Goal: Answer question/provide support: Answer question/provide support

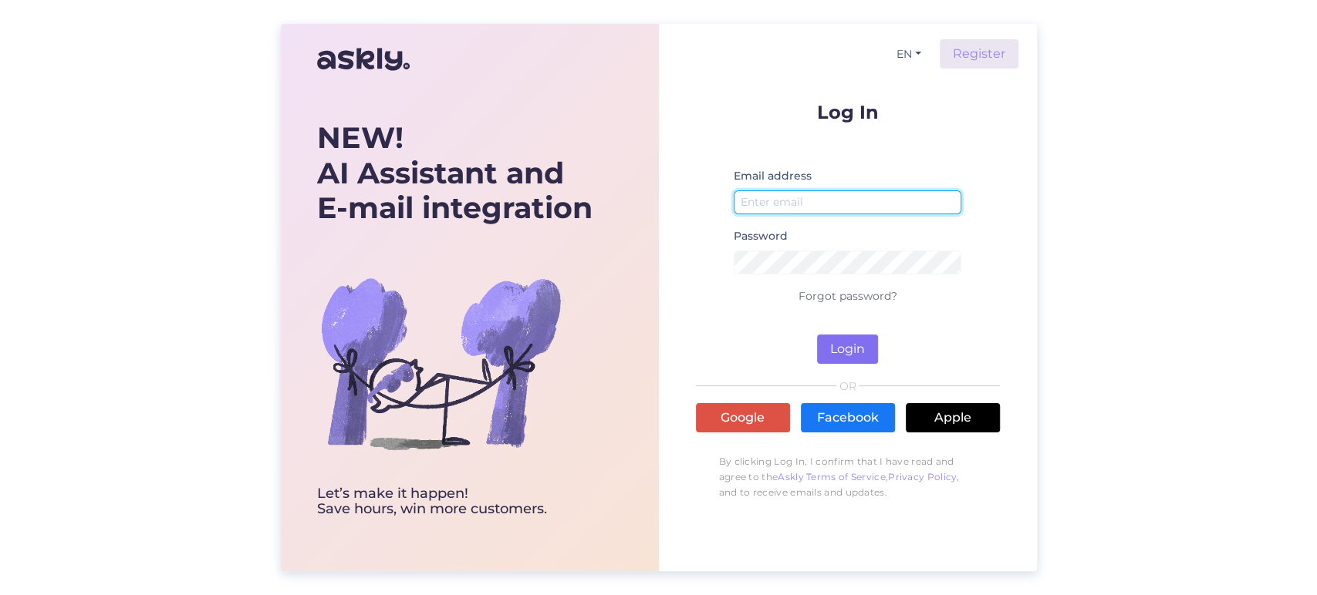
type input "[EMAIL_ADDRESS][DOMAIN_NAME]"
drag, startPoint x: 849, startPoint y: 339, endPoint x: 853, endPoint y: 347, distance: 9.3
click at [853, 346] on button "Login" at bounding box center [847, 349] width 61 height 29
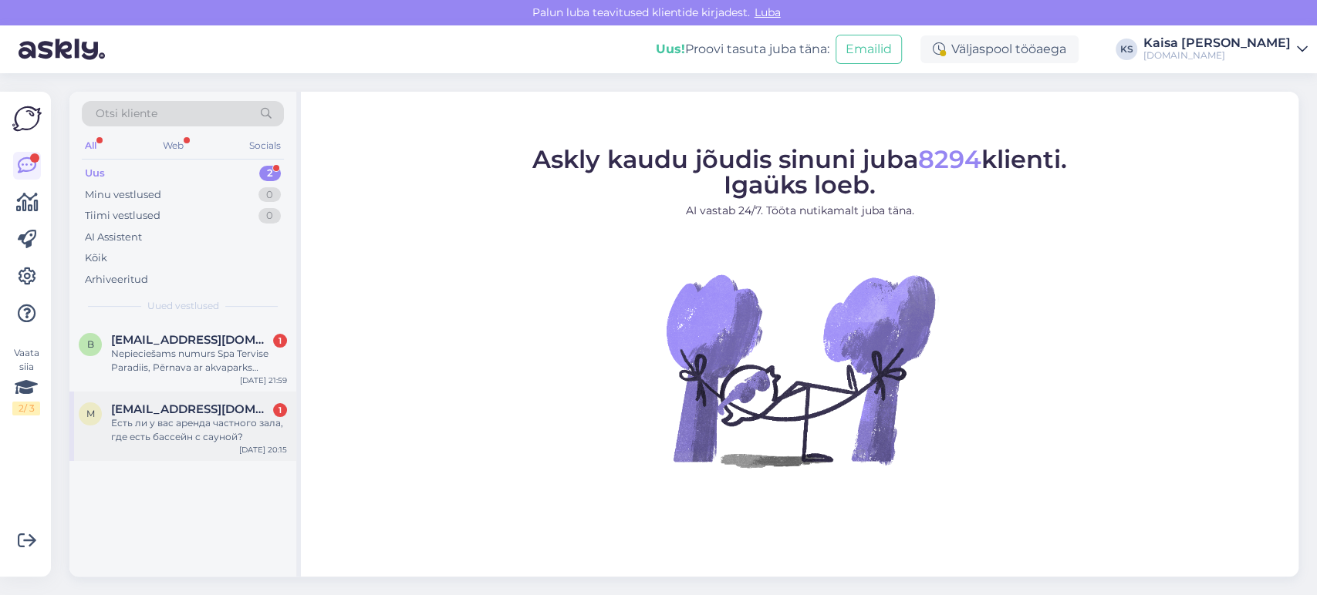
click at [204, 423] on div "Есть ли у вас аренда частного зала, где есть бассейн с сауной?" at bounding box center [199, 431] width 176 height 28
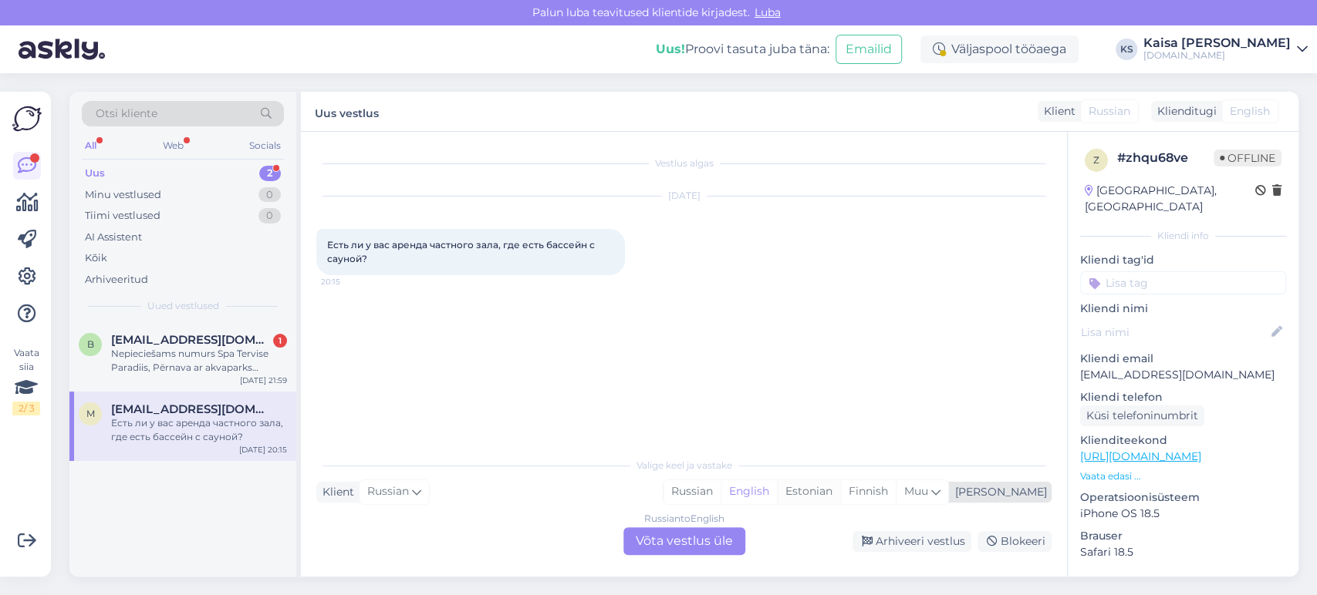
click at [840, 492] on div "Estonian" at bounding box center [808, 492] width 63 height 23
click at [710, 541] on div "Russian to Estonian Võta vestlus üle" at bounding box center [684, 542] width 122 height 28
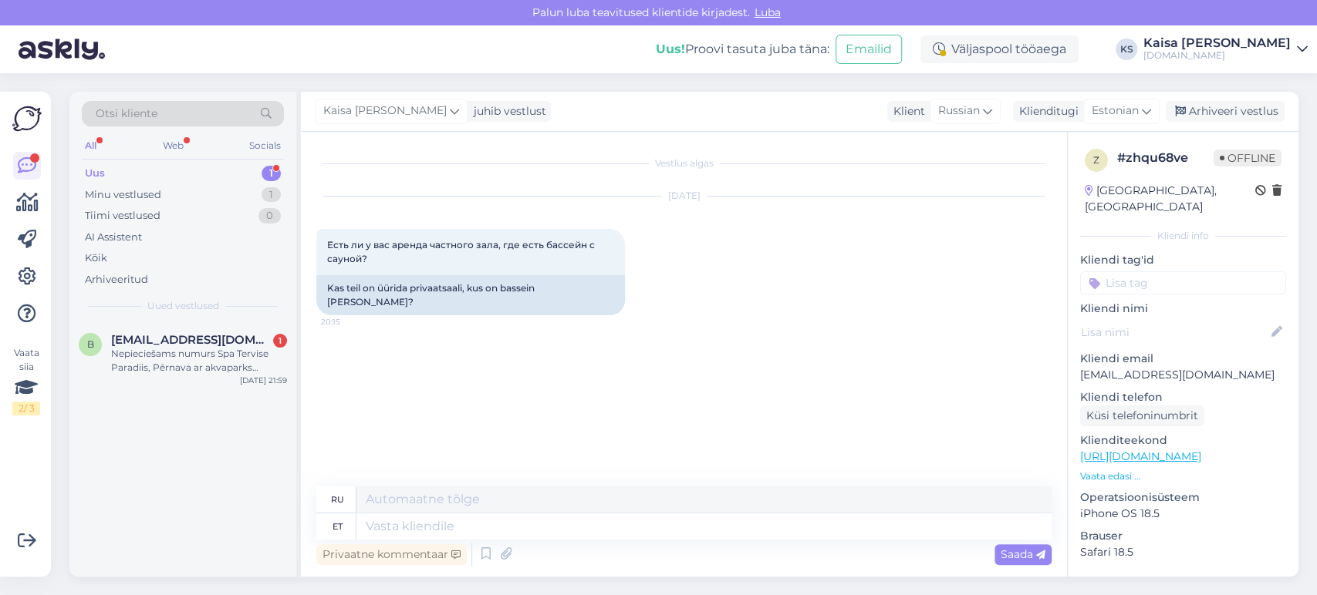
click at [1101, 470] on p "Vaata edasi ..." at bounding box center [1183, 477] width 206 height 14
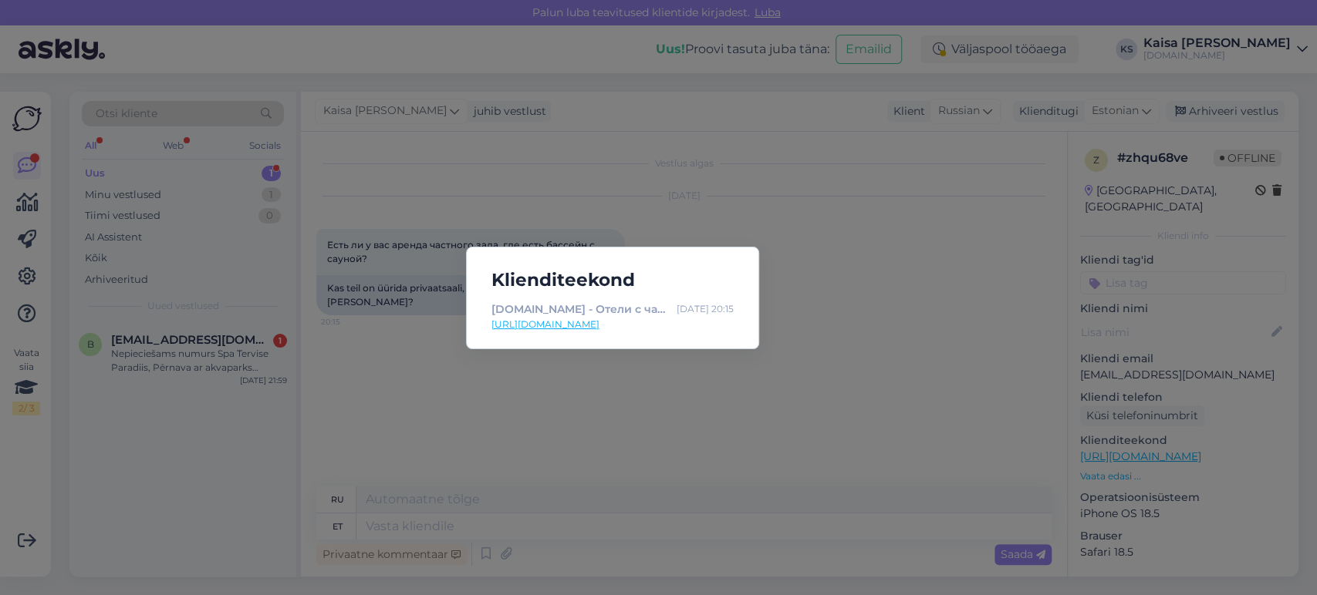
click at [680, 325] on link "[URL][DOMAIN_NAME]" at bounding box center [612, 325] width 242 height 14
click at [737, 522] on div "Klienditeekond [DOMAIN_NAME] - Отели с чарующими дополнениями [DATE] 20:15 [URL…" at bounding box center [658, 297] width 1317 height 595
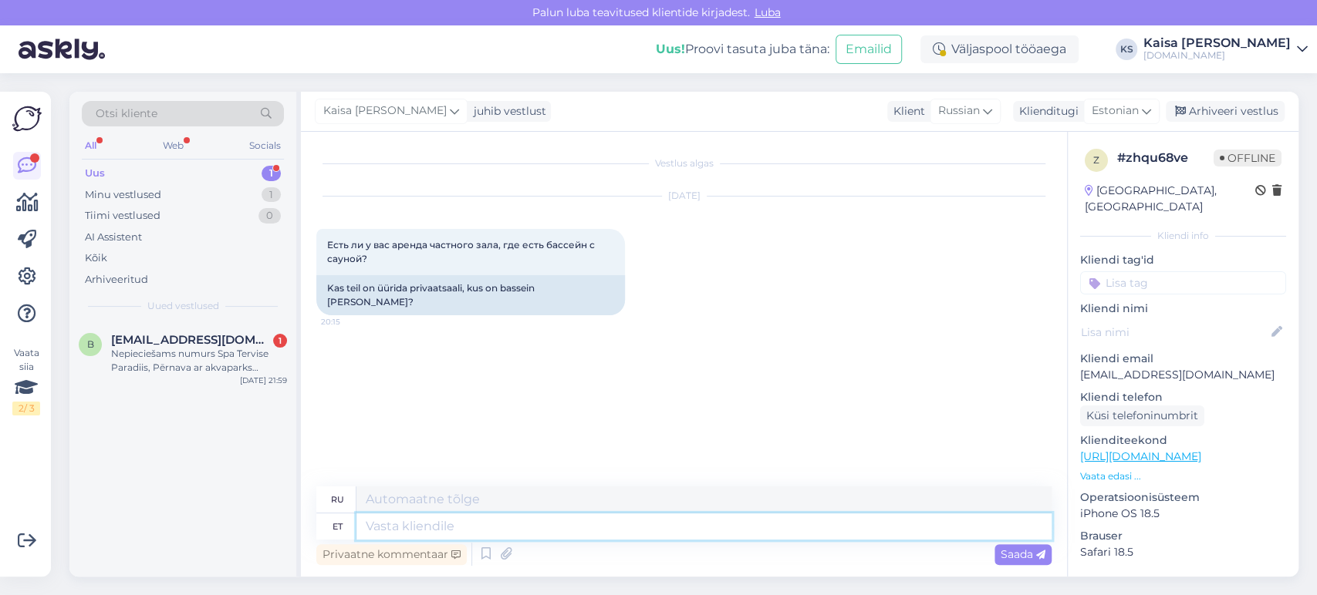
click at [727, 524] on textarea at bounding box center [703, 527] width 695 height 26
type textarea "Tere!"
type textarea "Привет!"
type textarea "Tere! Kui s"
type textarea "Привет! Если"
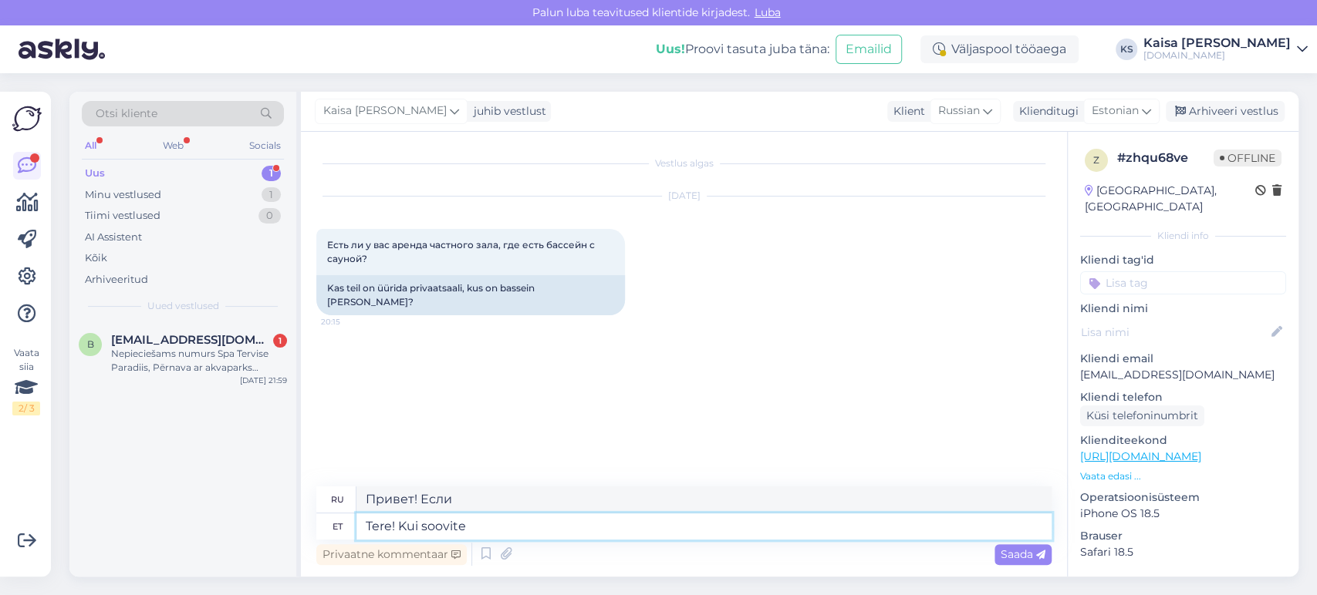
type textarea "Tere! Kui soovite"
type textarea "Привет! Если хочешь"
type textarea "Tere! Kui soovite broneerida t"
type textarea "Здравствуйте! Если вы хотите забронировать"
type textarea "Tere! Kui soovite broneerida tervet"
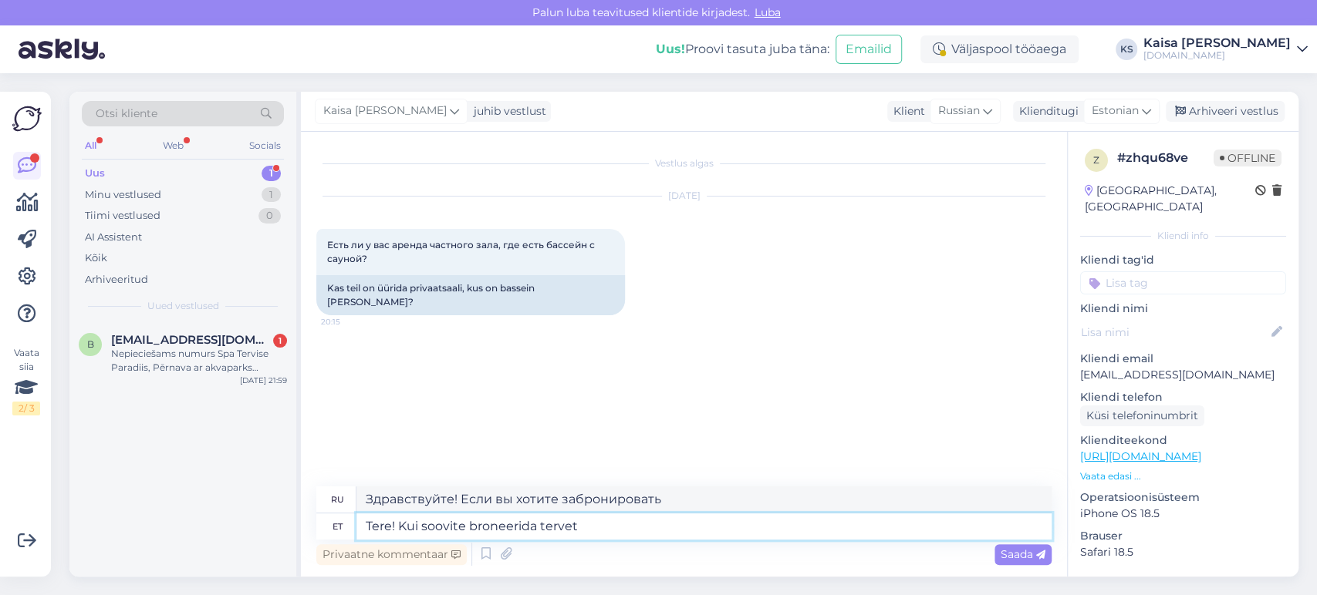
type textarea "Здравствуйте! Если вы хотите забронировать целый"
type textarea "Tere! Kui soovite broneerida [PERSON_NAME]"
type textarea "Здравствуйте! Если вы хотите забронировать весь [PERSON_NAME]"
type textarea "Tere! Kui soovite broneerida [PERSON_NAME] spaa"
type textarea "Здравствуйте! Если вы хотите забронировать весь спа-центр [PERSON_NAME]"
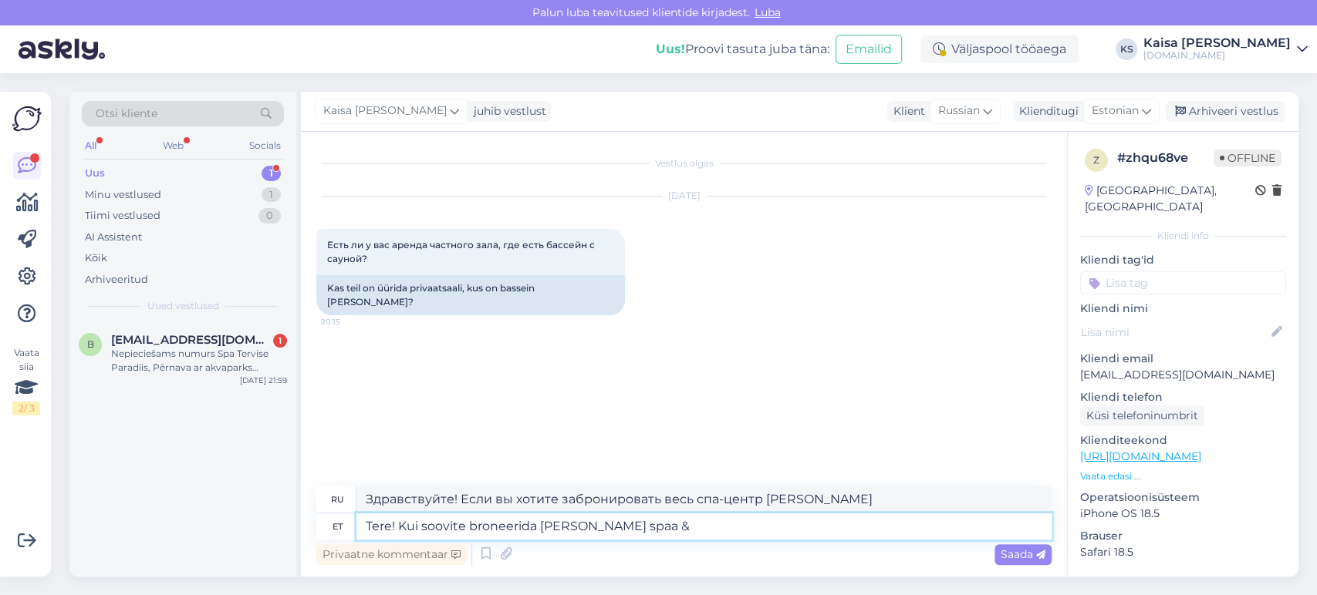
type textarea "Tere! Kui soovite broneerida [PERSON_NAME] spaa &"
type textarea "Здравствуйте! Если вы хотите забронировать весь комплекс [PERSON_NAME] Spa &"
type textarea "Tere! Kui soovite broneerida [PERSON_NAME] spaa & [PERSON_NAME] ko"
type textarea "Здравствуйте! Если вы хотите забронировать весь спа-центр и сауну [PERSON_NAME],"
type textarea "Tere! Kui soovite broneerida [PERSON_NAME] spaa & sauna kompleksi, siis p"
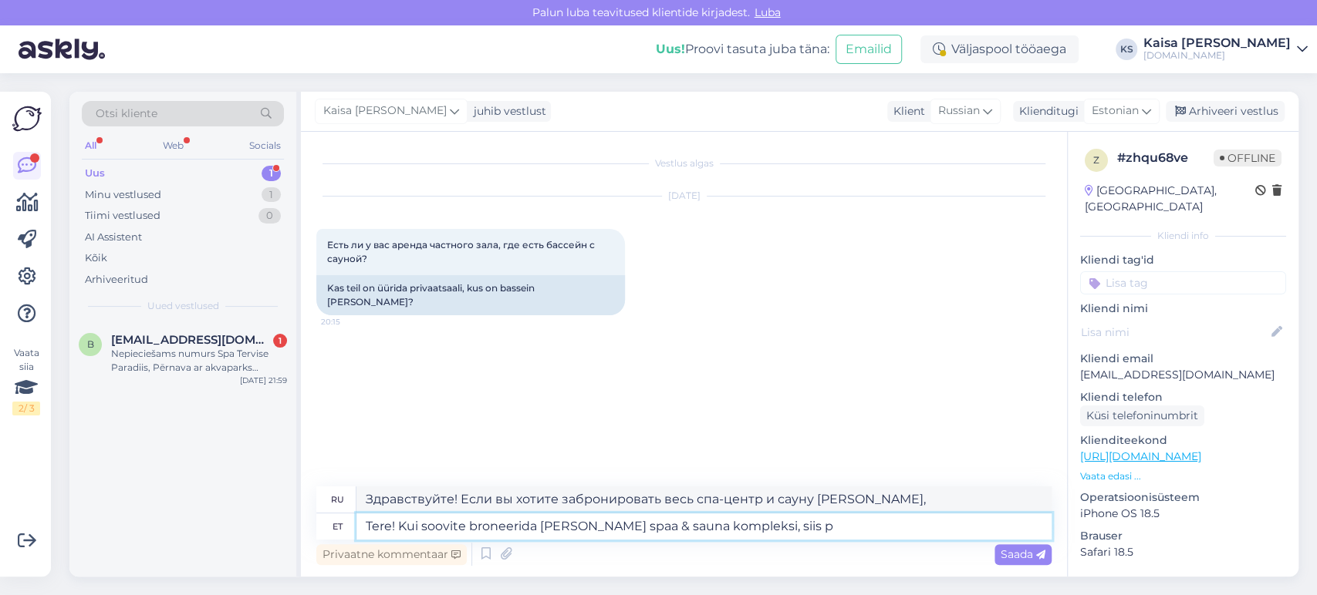
type textarea "Здравствуйте! Если вы хотите забронировать весь комплекс спа и саун [PERSON_NAM…"
type textarea "Tere! Kui soovite broneerida [PERSON_NAME] spaa & sauna kompleksi, siis pa"
type textarea "Здравствуйте! Если вы хотите забронировать весь комплекс спа и саун [PERSON_NAM…"
type textarea "Tere! Kui soovite broneerida [PERSON_NAME] spaa & sauna kompleksi, siis palun v"
type textarea "Здравствуйте! Если вы хотите забронировать весь комплекс спа и саун [PERSON_NAM…"
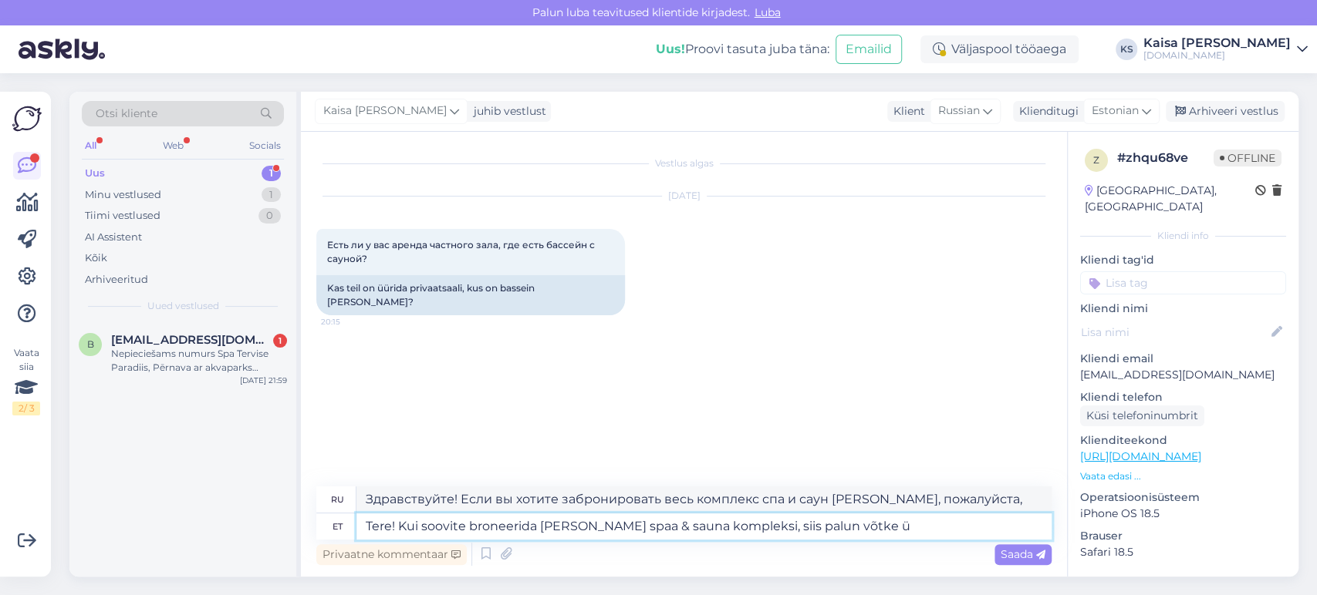
type textarea "Tere! Kui soovite broneerida [PERSON_NAME] spaa & sauna kompleksi, siis palun v…"
type textarea "Здравствуйте! Если вы хотите забронировать весь комплекс спа и саун [PERSON_NAM…"
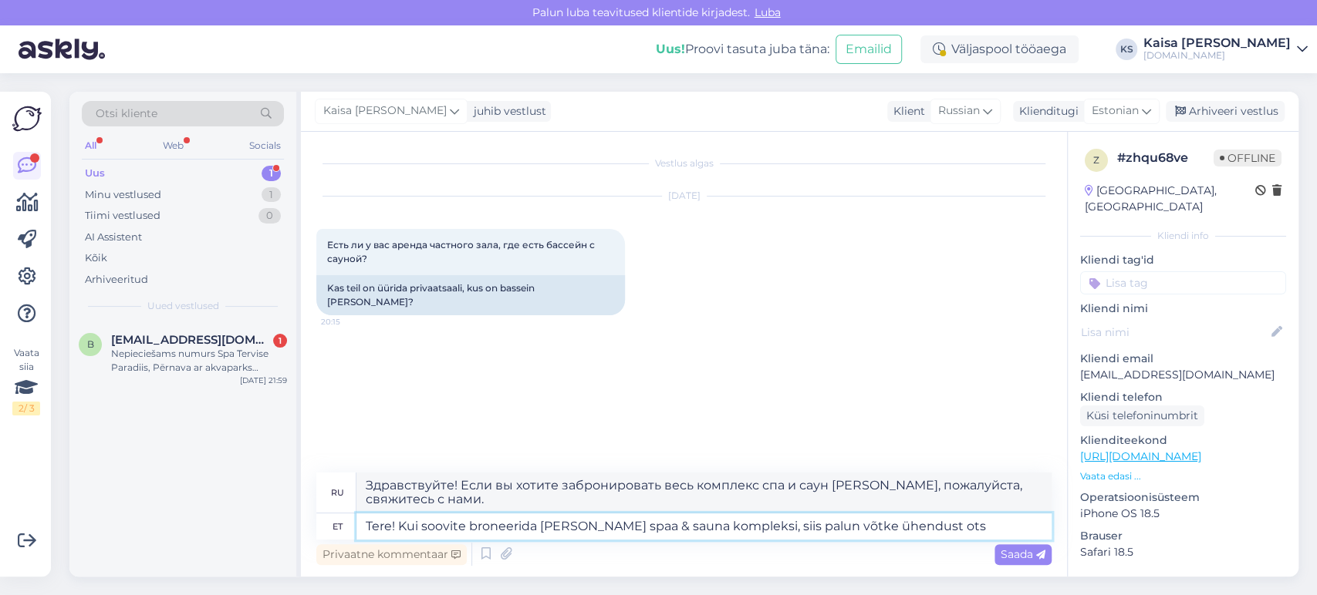
type textarea "Tere! Kui soovite broneerida [PERSON_NAME] spaa & sauna kompleksi, siis palun v…"
type textarea "Здравствуйте! Если вы хотите забронировать весь комплекс спа и саун [PERSON_NAM…"
type textarea "Tere! Kui soovite broneerida [PERSON_NAME] spaa & sauna kompleksi, siis palun v…"
type textarea "Здравствуйте! Если вы хотите забронировать весь комплекс спа и саун [PERSON_NAM…"
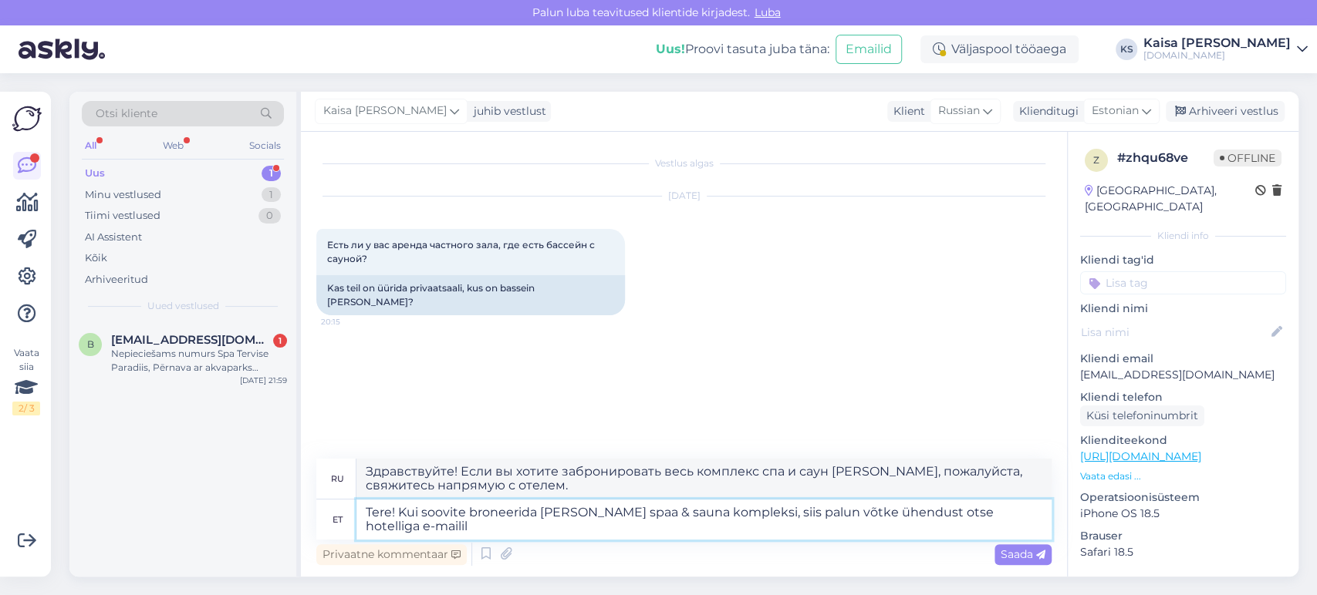
type textarea "Tere! Kui soovite broneerida [PERSON_NAME] spaa & sauna kompleksi, siis palun v…"
type textarea "Здравствуйте! Если вы хотите забронировать весь комплекс спа и саун [PERSON_NAM…"
paste textarea "[EMAIL_ADDRESS][DOMAIN_NAME]"
type textarea "Tere! Kui soovite broneerida [PERSON_NAME] spaa & sauna kompleksi, siis palun v…"
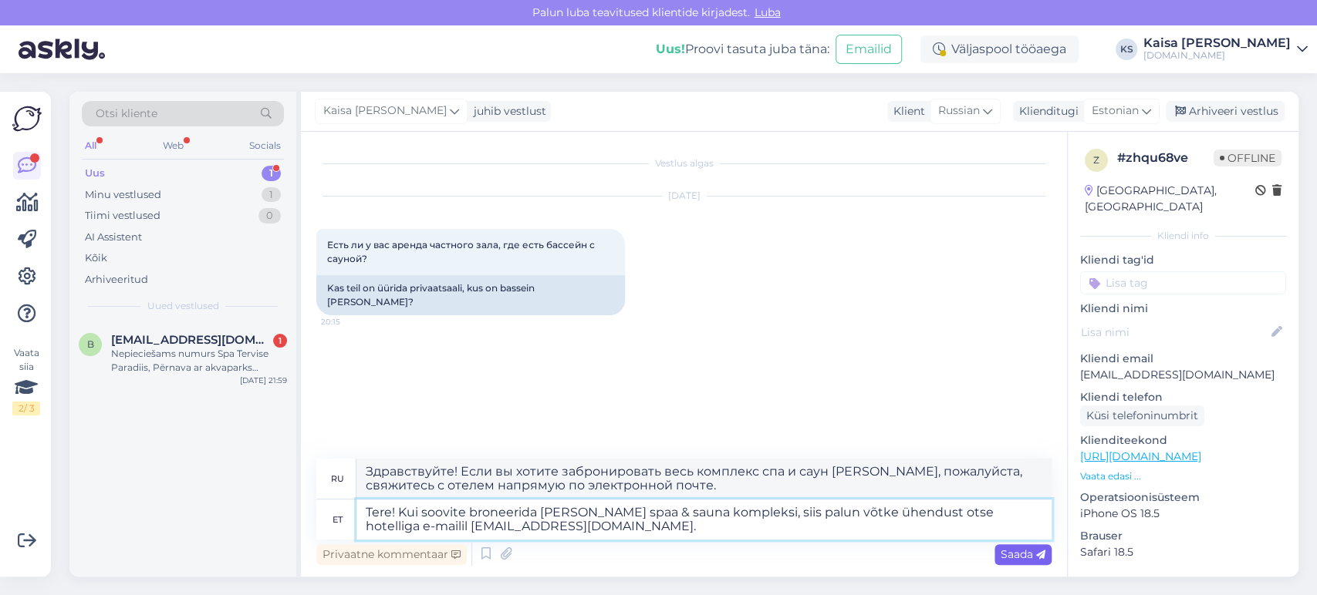
type textarea "Здравствуйте! Если вы хотите забронировать весь комплекс спа и саун [PERSON_NAM…"
type textarea "Tere! Kui soovite broneerida [PERSON_NAME] spaa & sauna kompleksi, siis palun v…"
click at [1017, 553] on span "Saada" at bounding box center [1022, 555] width 45 height 14
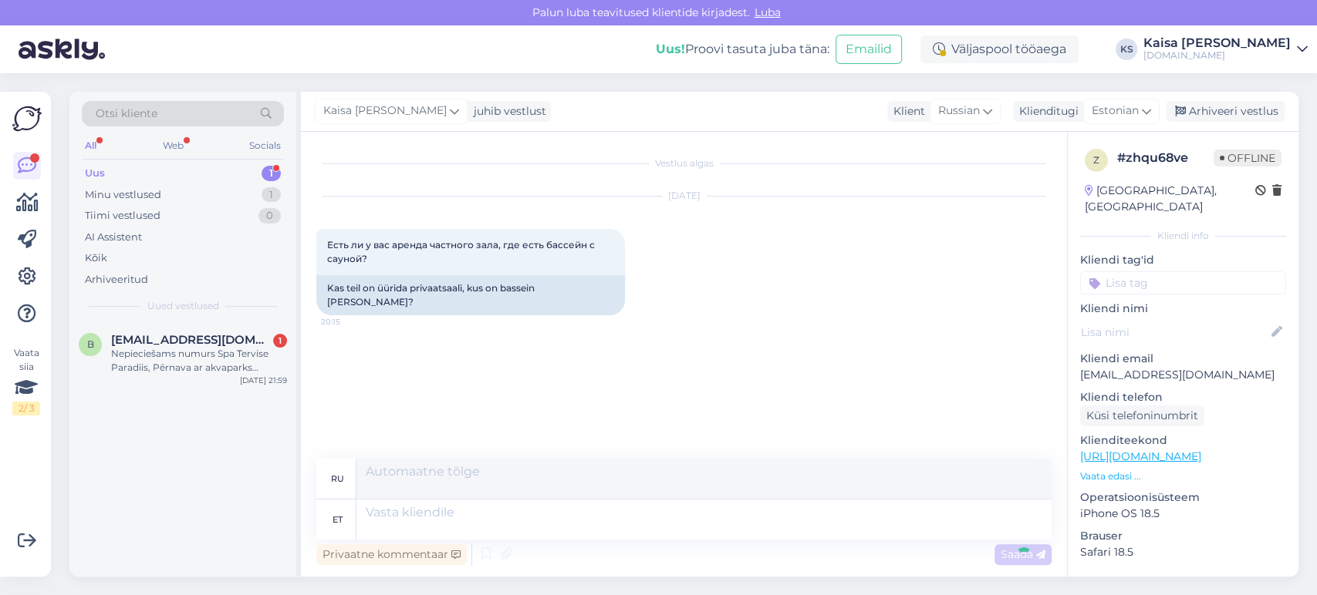
scroll to position [25, 0]
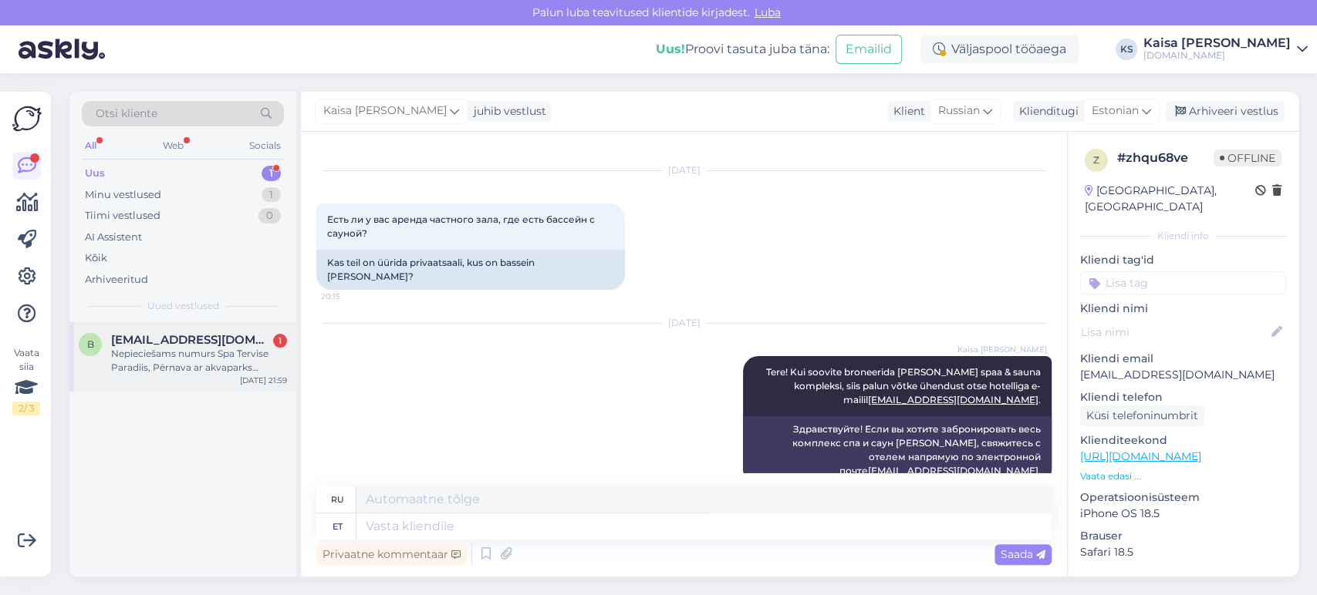
click at [213, 363] on div "Nepieciešams numurs Spa Tervise Paradiis, Pērnava ar akvaparks piekļuvi, iekļau…" at bounding box center [199, 361] width 176 height 28
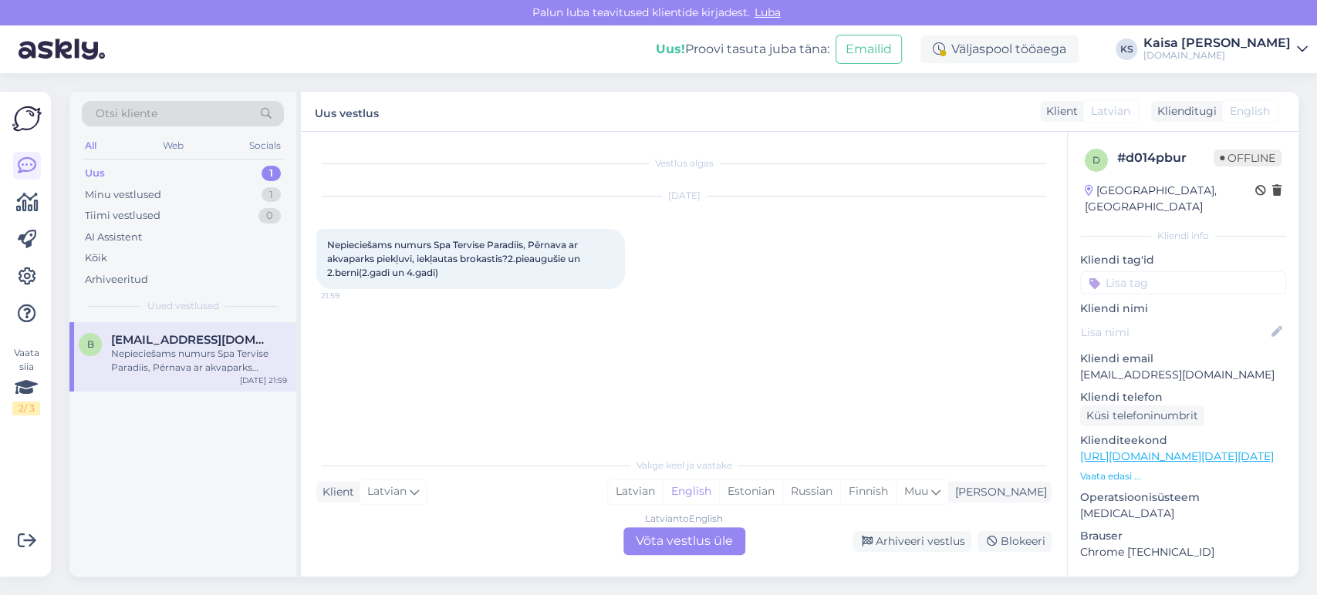
scroll to position [0, 0]
click at [782, 491] on div "Estonian" at bounding box center [750, 492] width 63 height 23
click at [716, 536] on div "Latvian to Estonian Võta vestlus üle" at bounding box center [684, 542] width 122 height 28
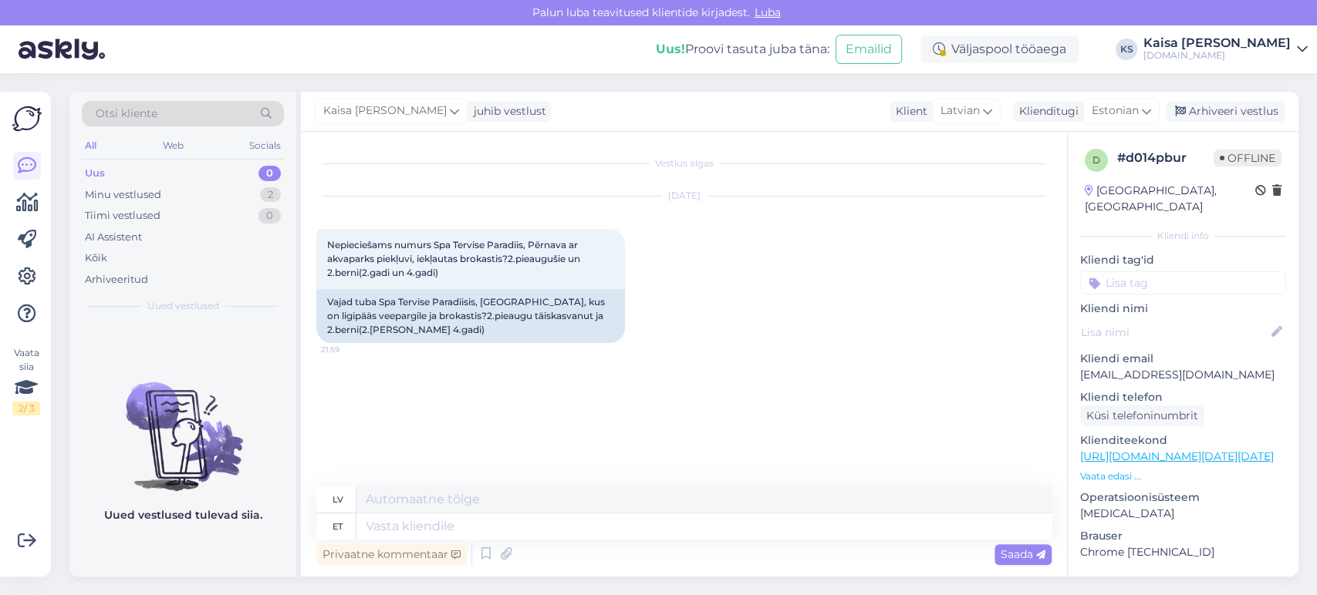
click at [1123, 470] on p "Vaata edasi ..." at bounding box center [1183, 477] width 206 height 14
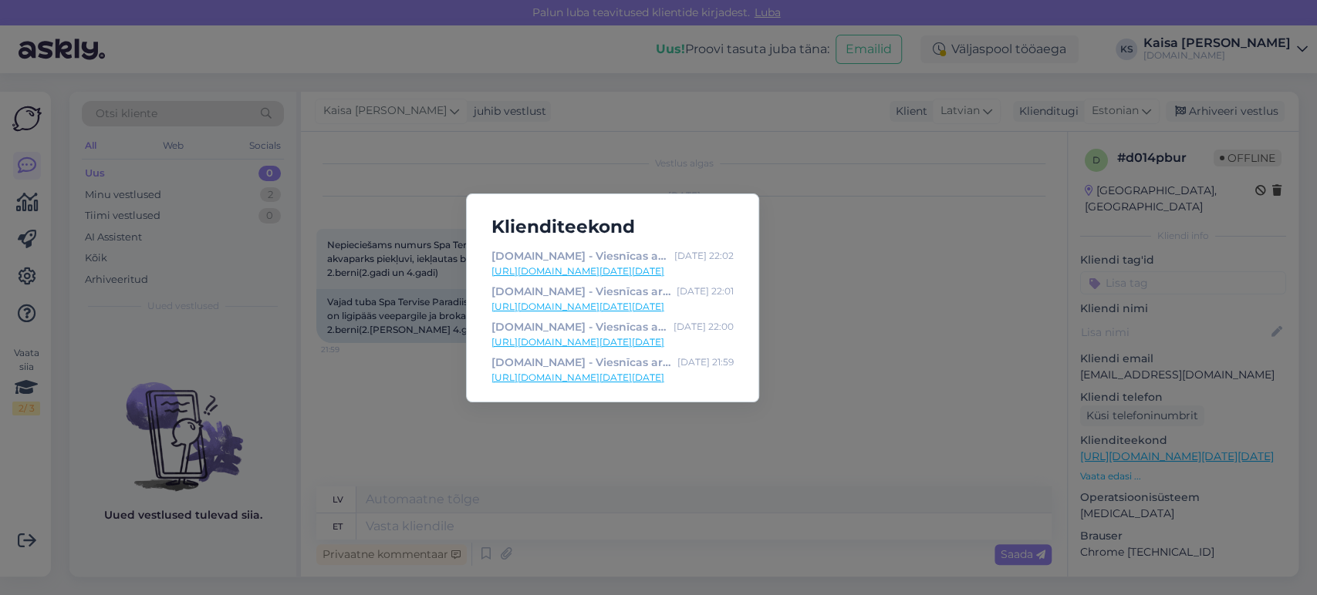
click at [716, 272] on link "[URL][DOMAIN_NAME][DATE][DATE]" at bounding box center [612, 272] width 242 height 14
click at [841, 204] on div "Klienditeekond [DOMAIN_NAME] - Viesnīcas ar īpašu maģiju [DATE] 22:02 [URL][DOM…" at bounding box center [658, 297] width 1317 height 595
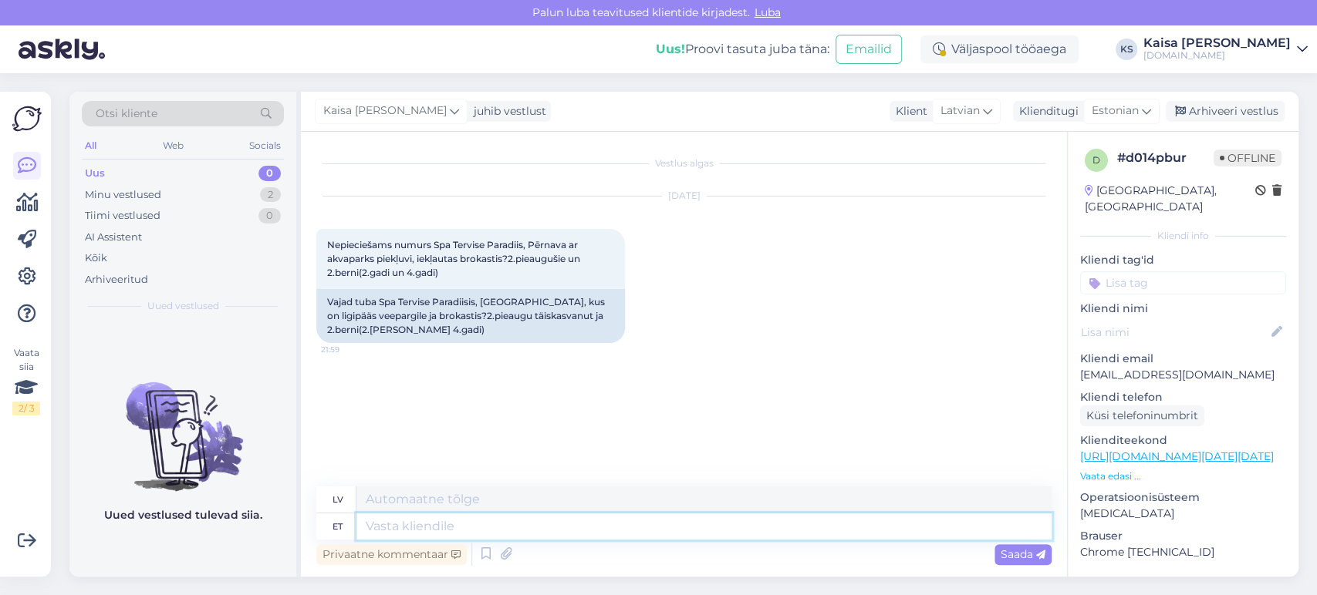
click at [578, 518] on textarea at bounding box center [703, 527] width 695 height 26
type textarea "Tere!"
type textarea "Sveiki!"
type textarea "Tere! Peretoaga pa"
type textarea "Sveiki! Ar ģimenes istabu"
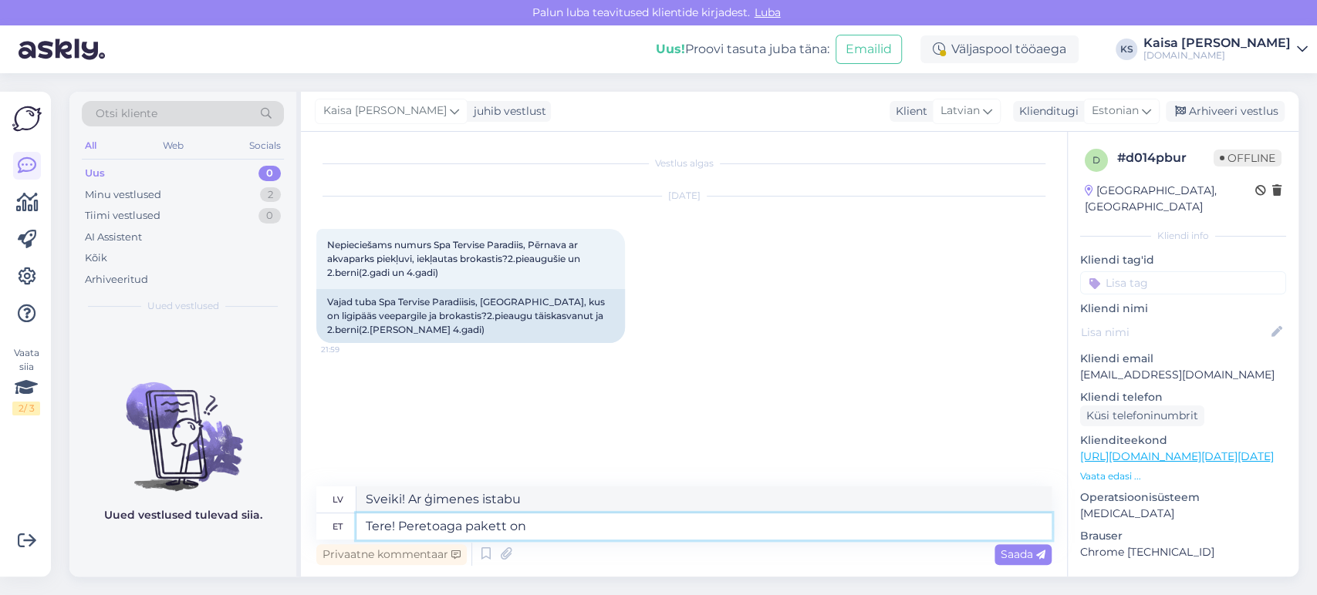
type textarea "Tere! Peretoaga pakett on"
type textarea "Sveiki! Ģimenes numura pakete"
type textarea "Tere! Peretoaga pakett on lei"
type textarea "Sveiki! Pakotne ar ģimenes numuru ir"
type textarea "Tere! Peretoaga pakett on leitav sii"
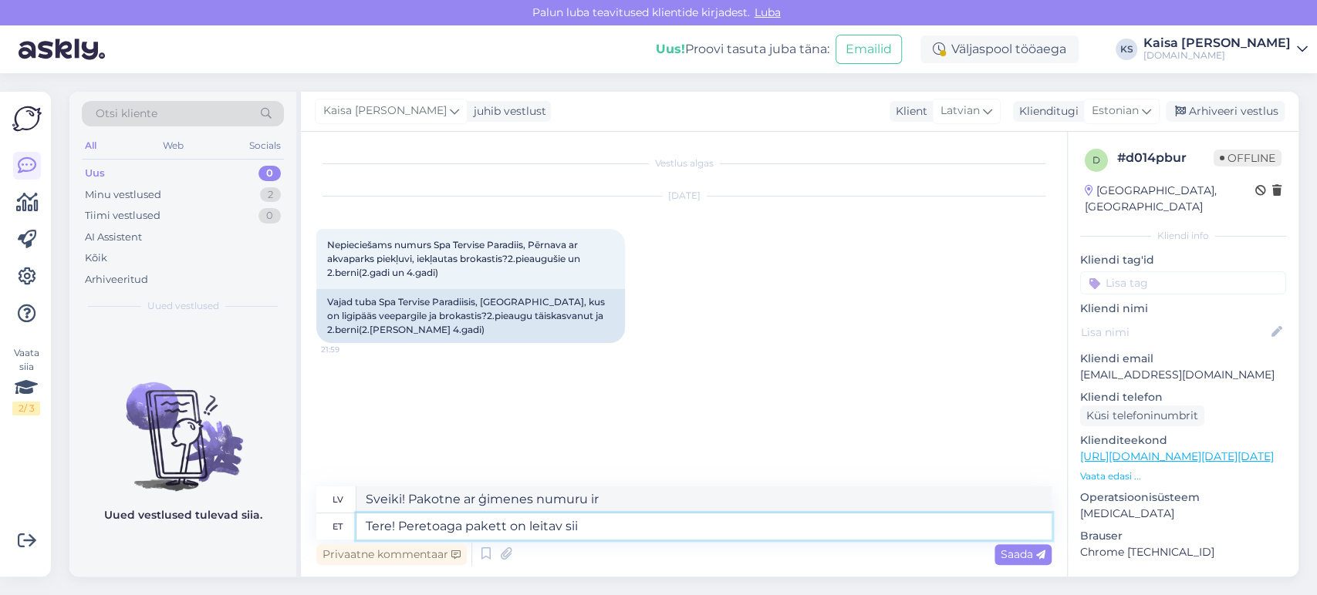
type textarea "Sveiki! Ir pieejams piedāvājums ar ģimenes numuru."
type textarea "Tere! Peretoaga pakett on leitav siit:"
type textarea "Sveiki! Ģimenes numura paketi var atrast šeit:"
paste textarea "[URL][DOMAIN_NAME][DATE][DATE]"
type textarea "Tere! Peretoaga pakett on leitav siit: [URL][DOMAIN_NAME][DATE][DATE]"
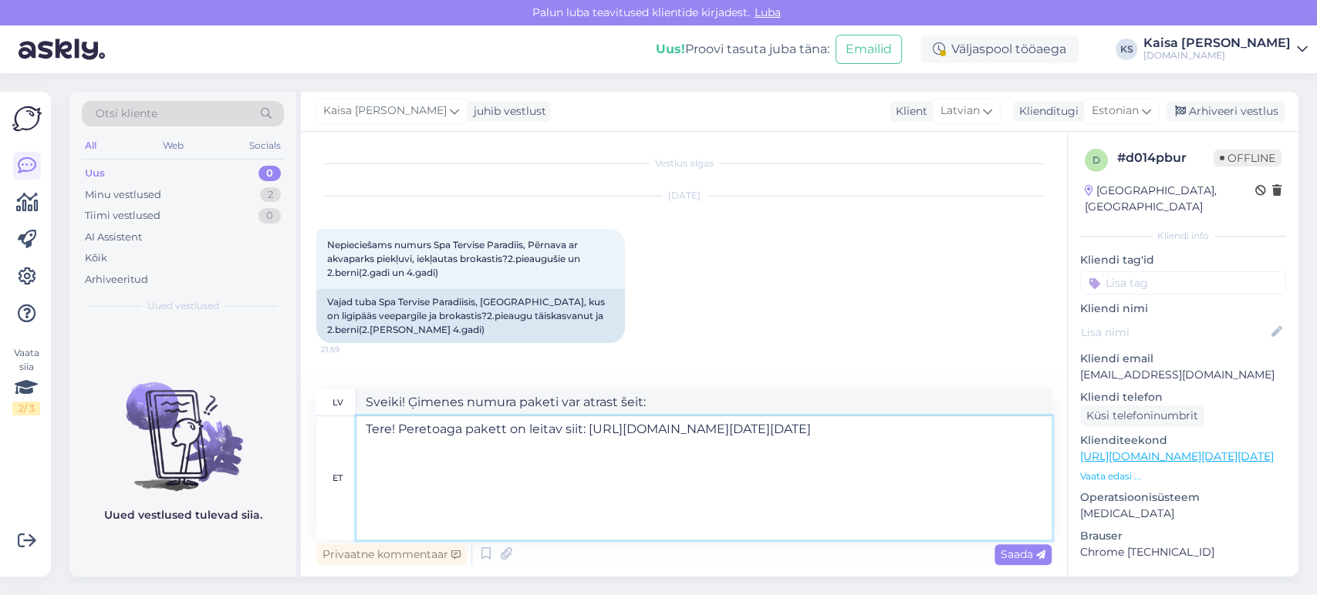
type textarea "Sveiki! Piedāvājumu ar ģimenes numuru var atrast šeit: [URL][DOMAIN_NAME][DATE]…"
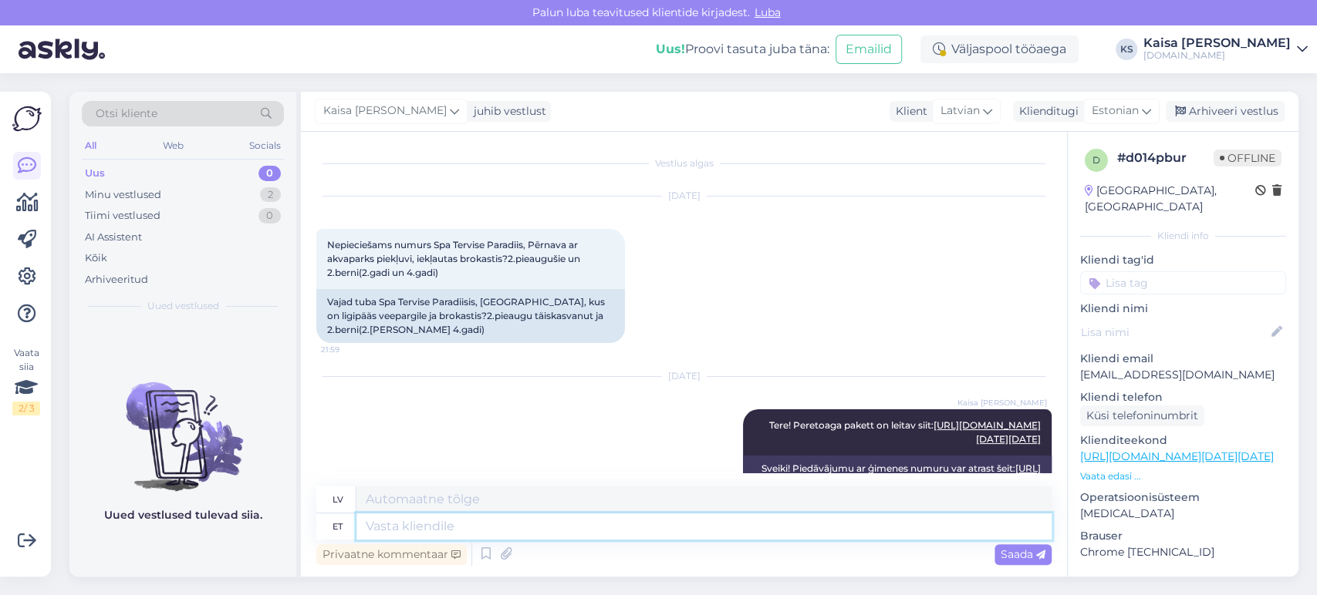
scroll to position [317, 0]
